Goal: Complete application form

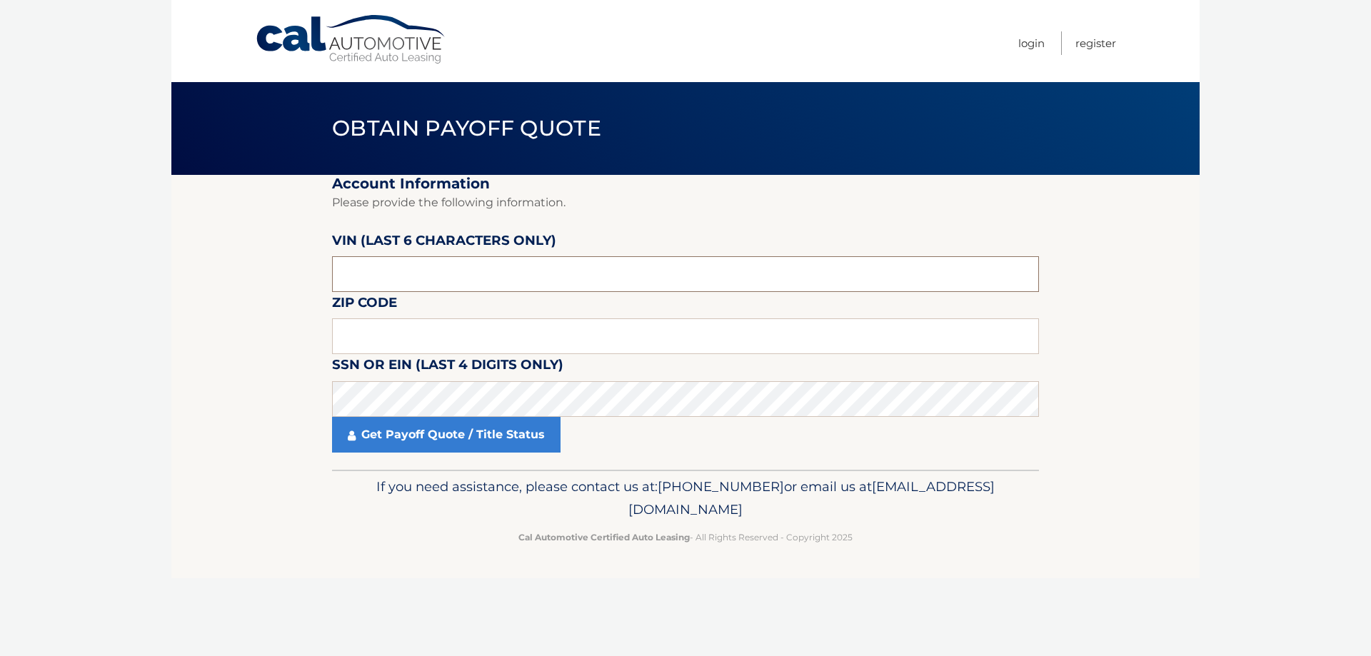
click at [433, 271] on input "text" at bounding box center [685, 274] width 707 height 36
type input "186175"
click at [398, 331] on input "text" at bounding box center [685, 336] width 707 height 36
click at [468, 376] on label "SSN or EIN (last 4 digits only)" at bounding box center [447, 367] width 231 height 26
click at [368, 339] on input "text" at bounding box center [685, 336] width 707 height 36
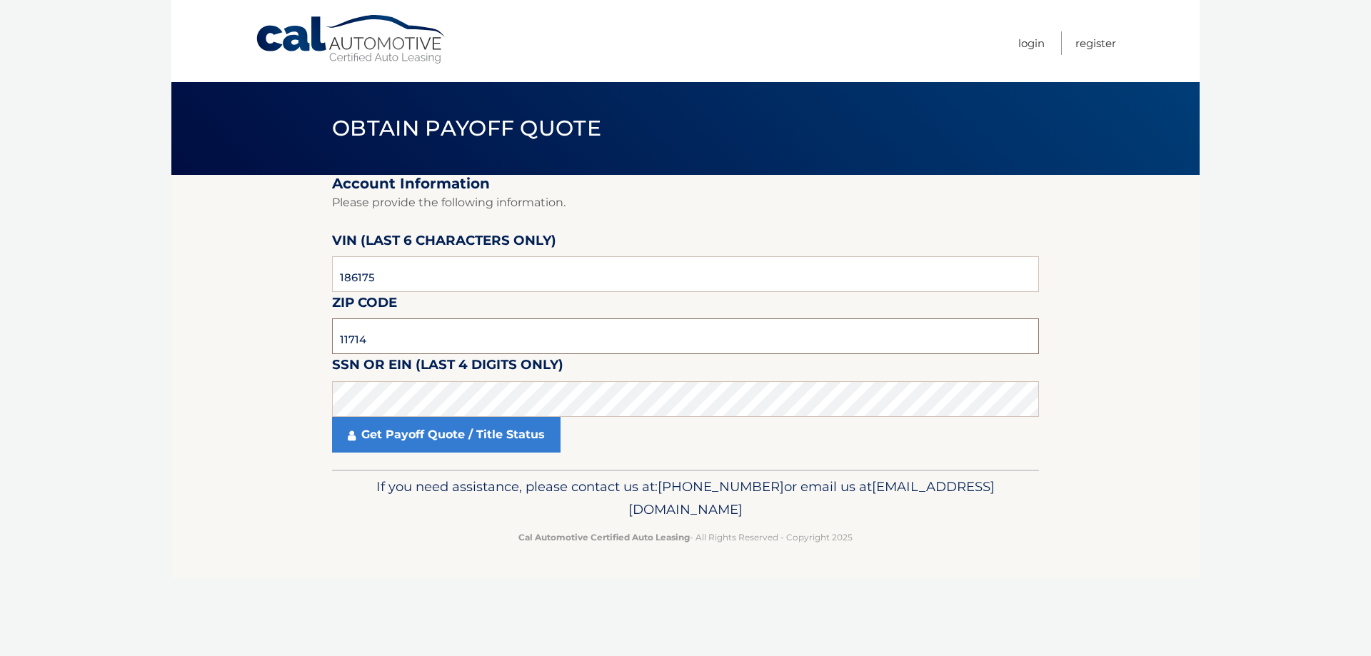
type input "11714"
click button "For Originating Dealer" at bounding box center [0, 0] width 0 height 0
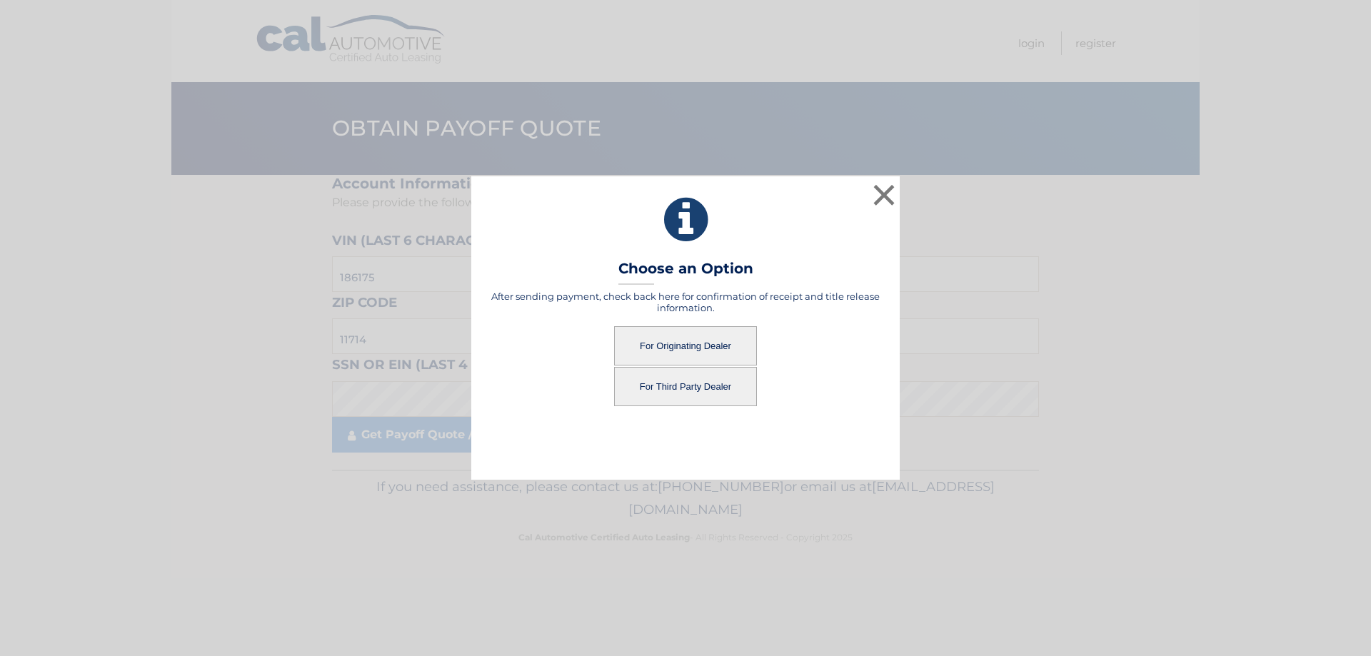
click at [650, 336] on button "For Originating Dealer" at bounding box center [685, 345] width 143 height 39
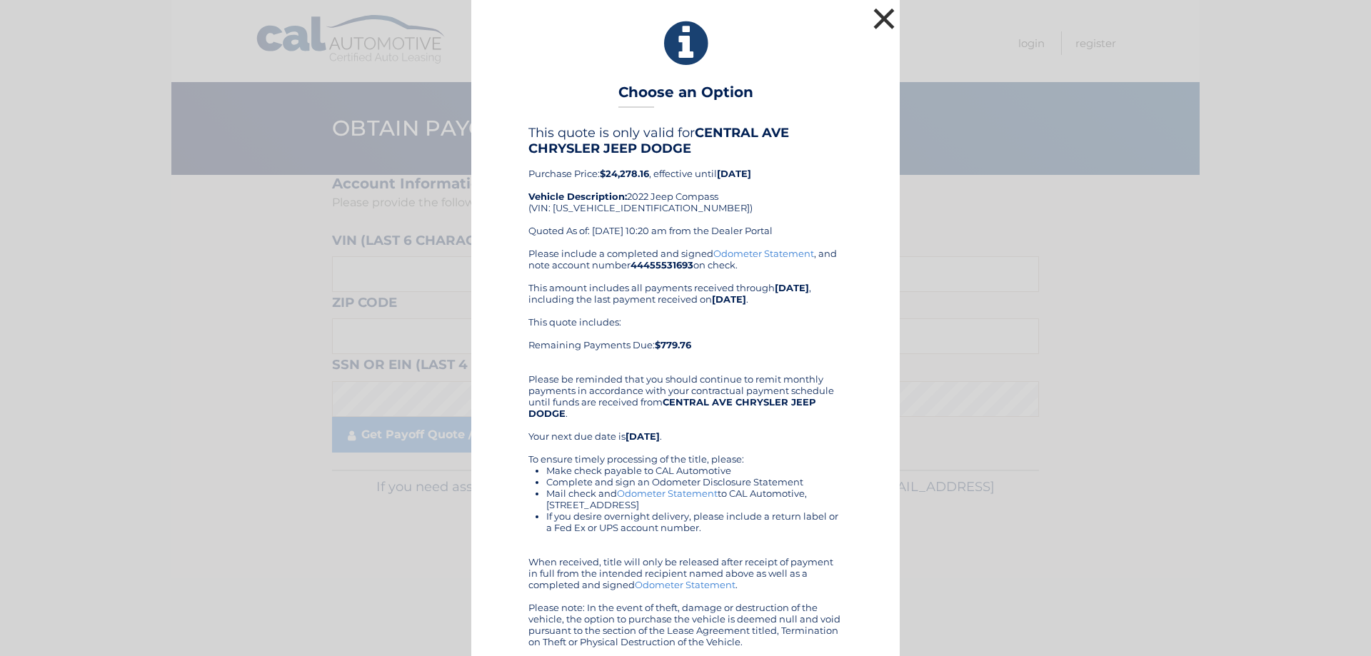
click at [877, 21] on button "×" at bounding box center [884, 18] width 29 height 29
